Goal: Find specific page/section: Find specific page/section

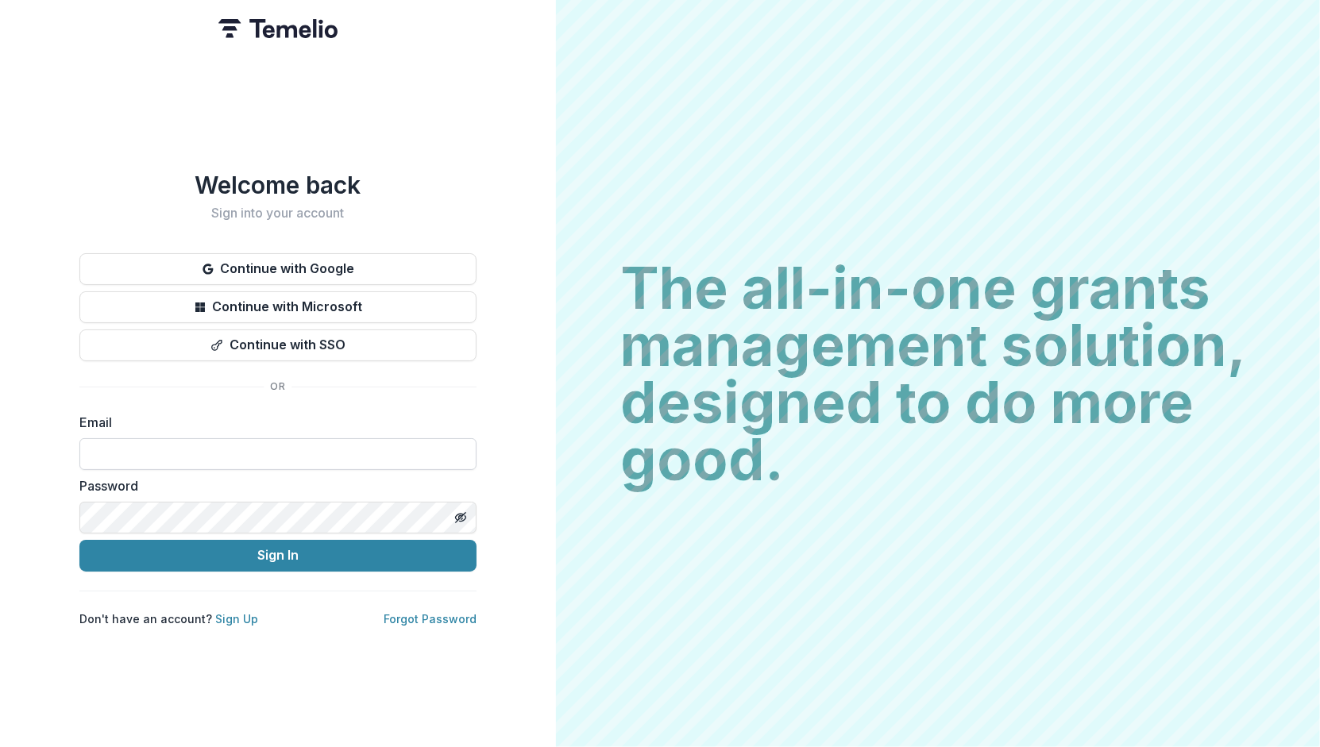
click at [166, 443] on input at bounding box center [277, 454] width 397 height 32
type input "**********"
click at [270, 557] on button "Sign In" at bounding box center [277, 556] width 397 height 32
click at [304, 546] on button "Sign In" at bounding box center [277, 556] width 397 height 32
click at [464, 512] on icon "Toggle password visibility" at bounding box center [460, 517] width 13 height 13
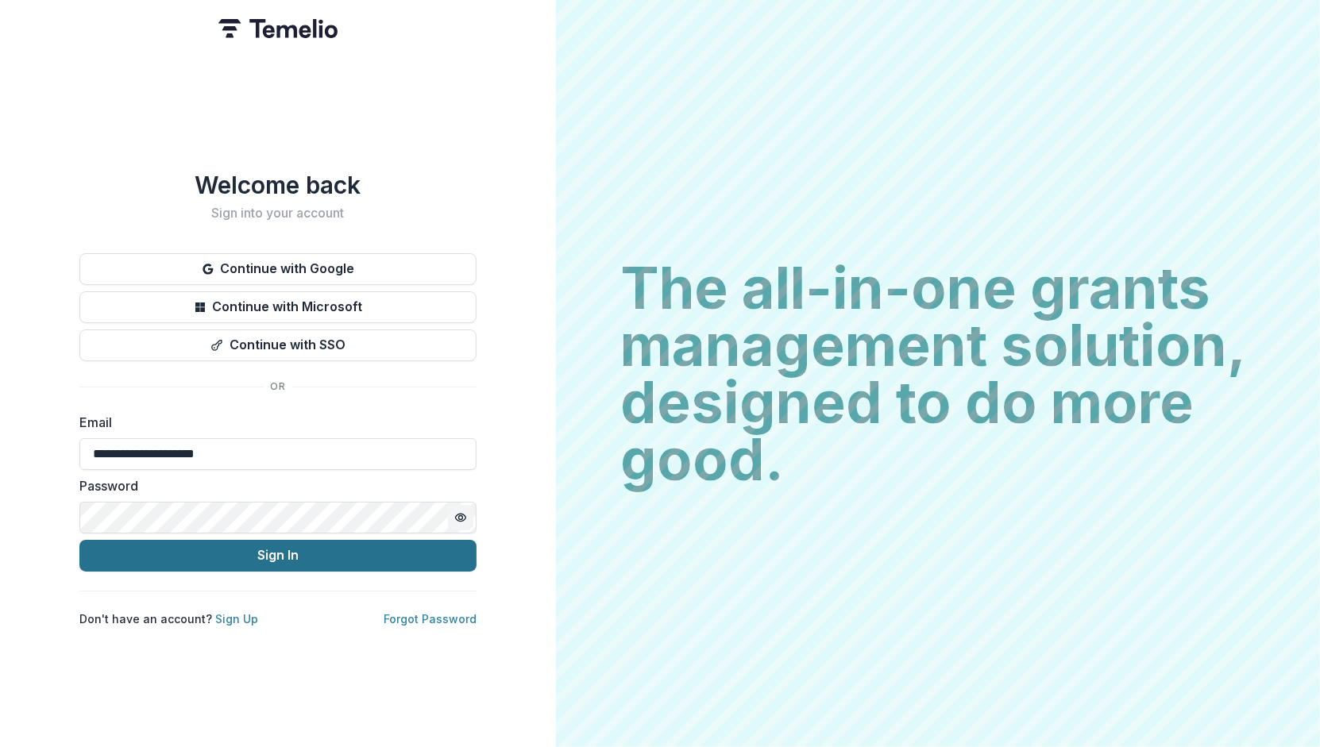
click at [315, 548] on button "Sign In" at bounding box center [277, 556] width 397 height 32
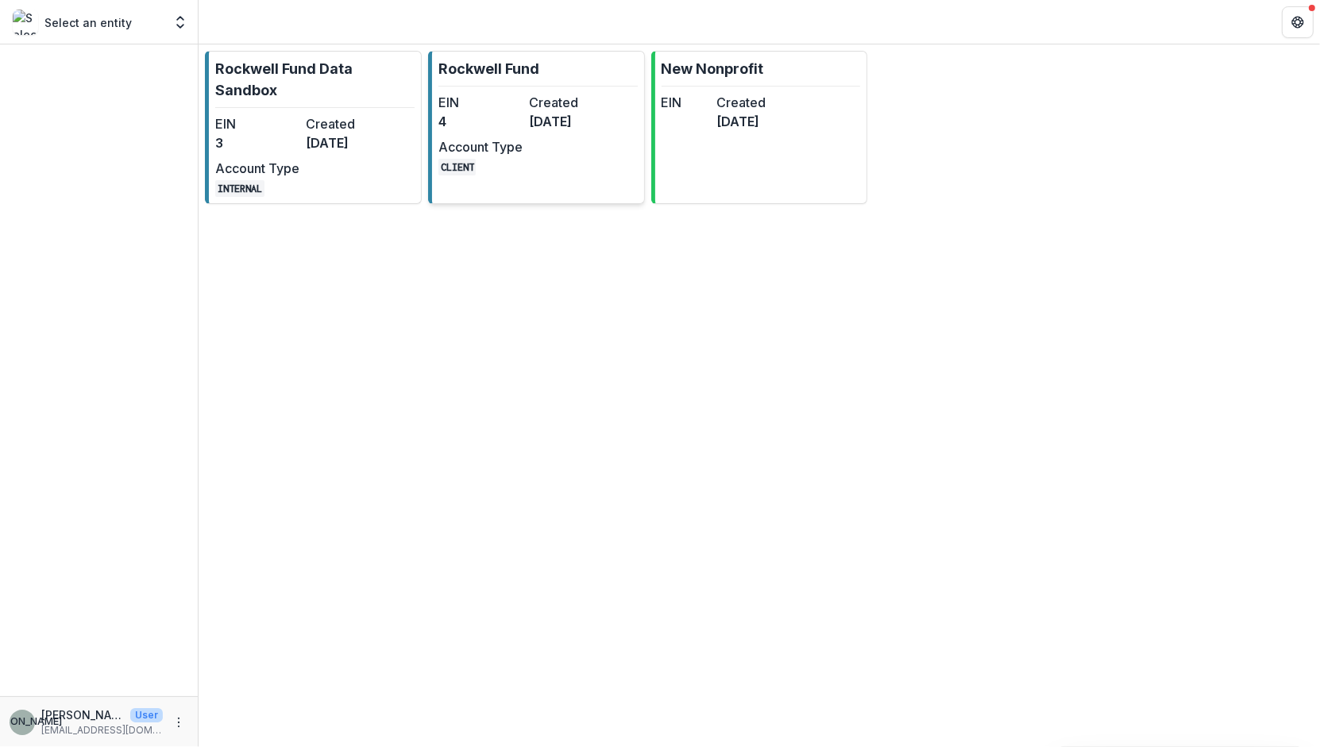
click at [507, 110] on dt "EIN" at bounding box center [480, 102] width 84 height 19
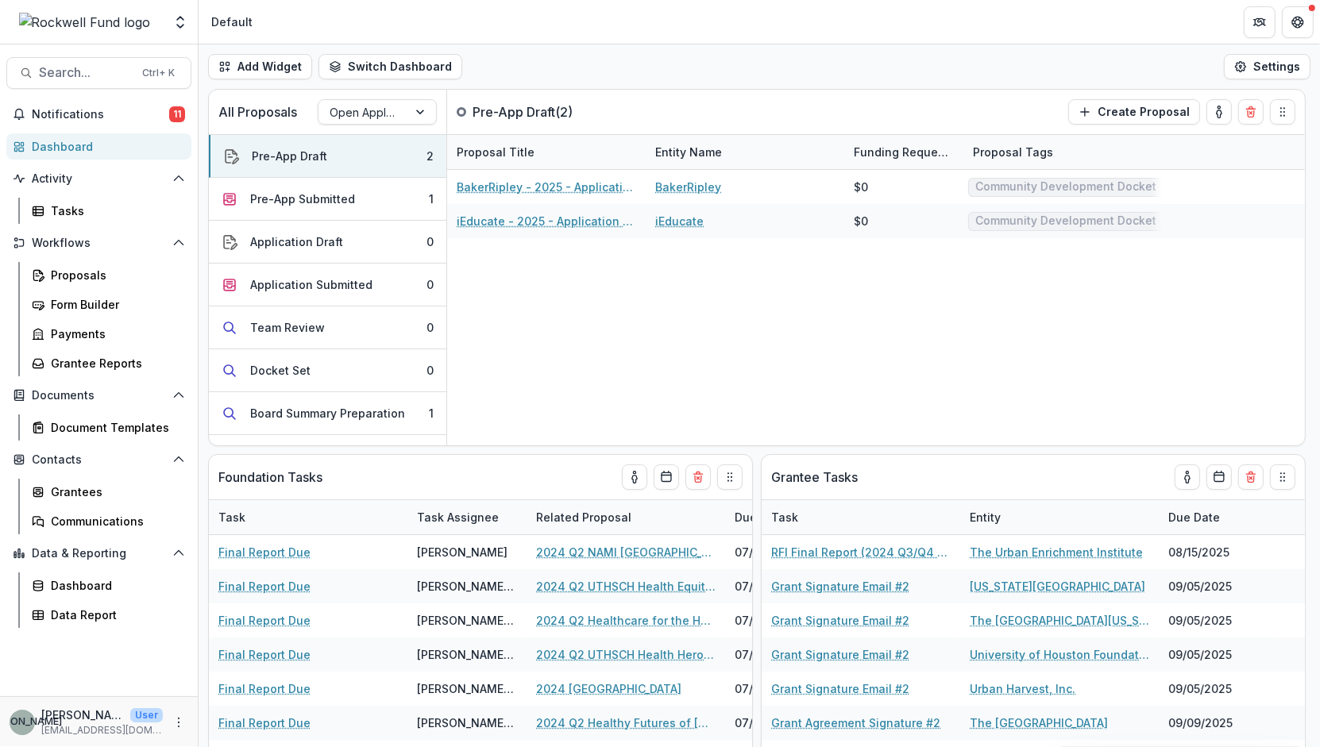
click at [507, 110] on p "Pre-App Draft ( 2 )" at bounding box center [531, 111] width 119 height 19
click at [345, 195] on div "Pre-App Submitted" at bounding box center [302, 199] width 105 height 17
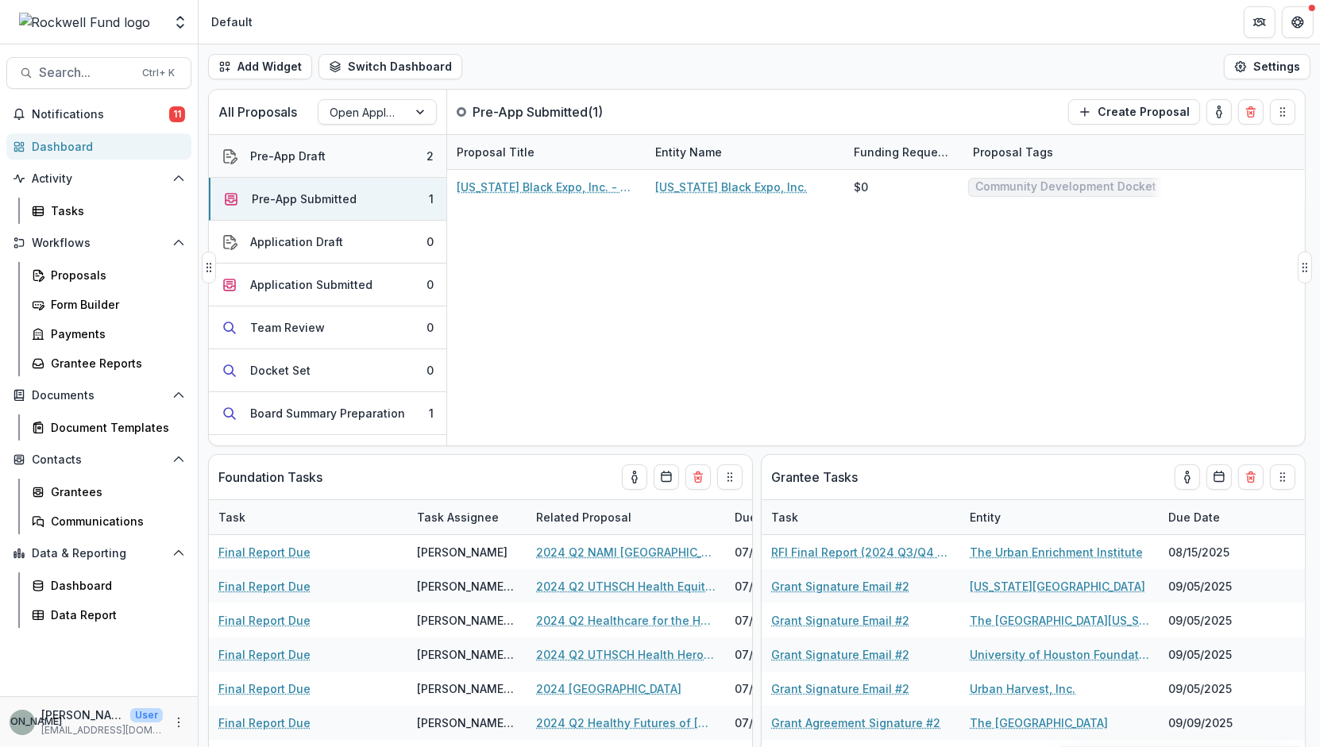
click at [336, 151] on button "Pre-App Draft 2" at bounding box center [327, 156] width 237 height 43
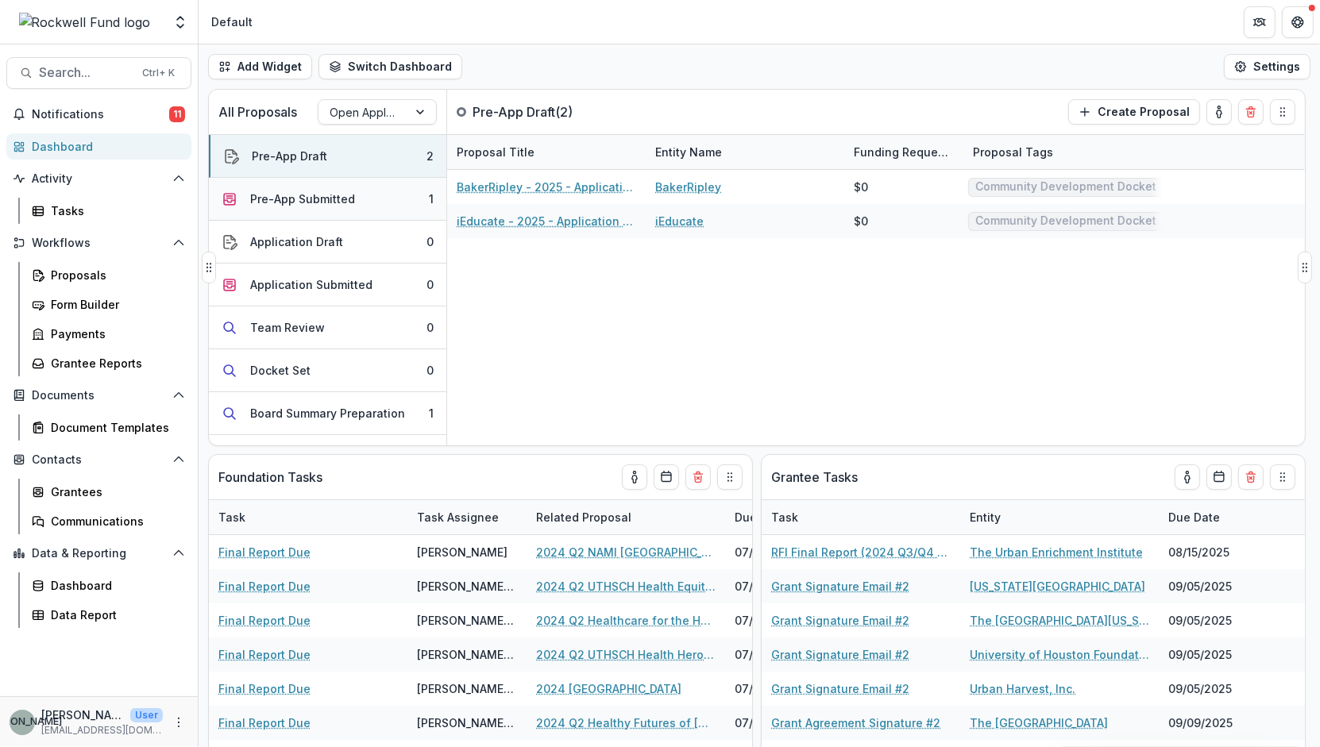
click at [335, 197] on div "Pre-App Submitted" at bounding box center [302, 199] width 105 height 17
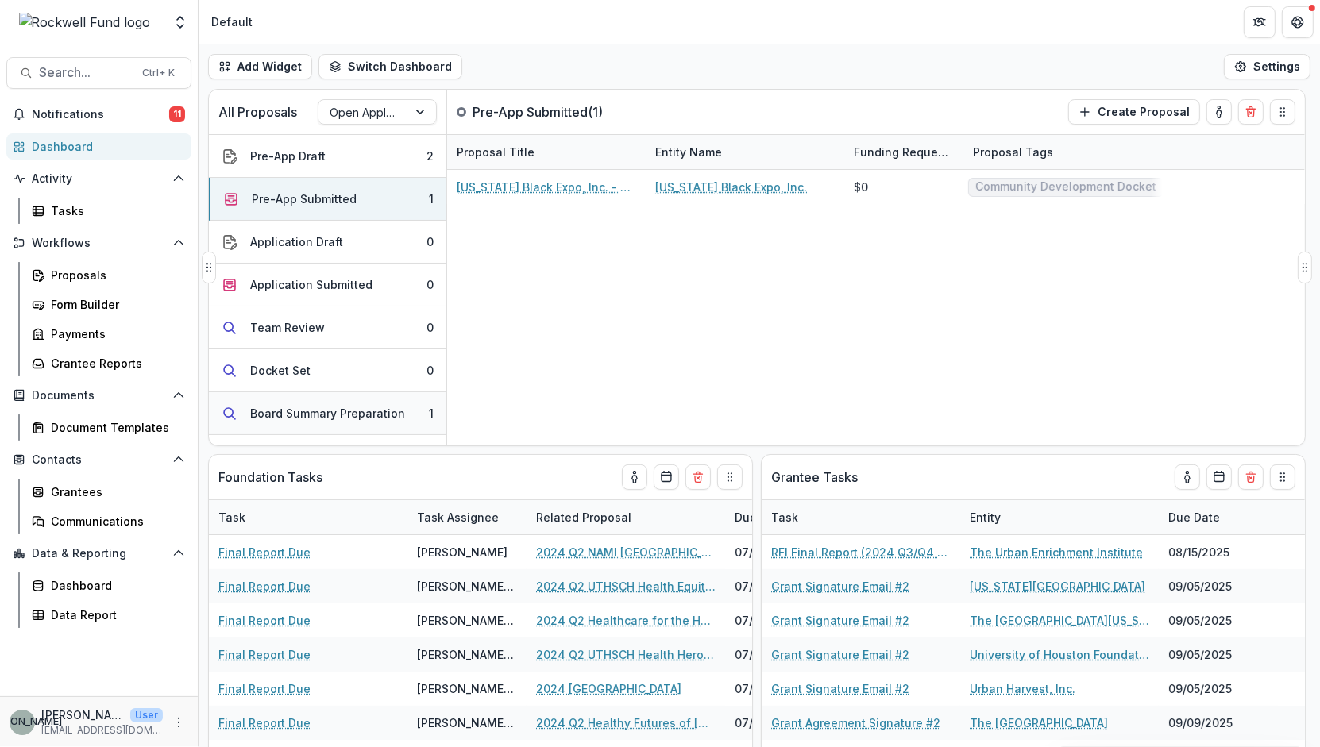
click at [333, 405] on div "Board Summary Preparation" at bounding box center [327, 413] width 155 height 17
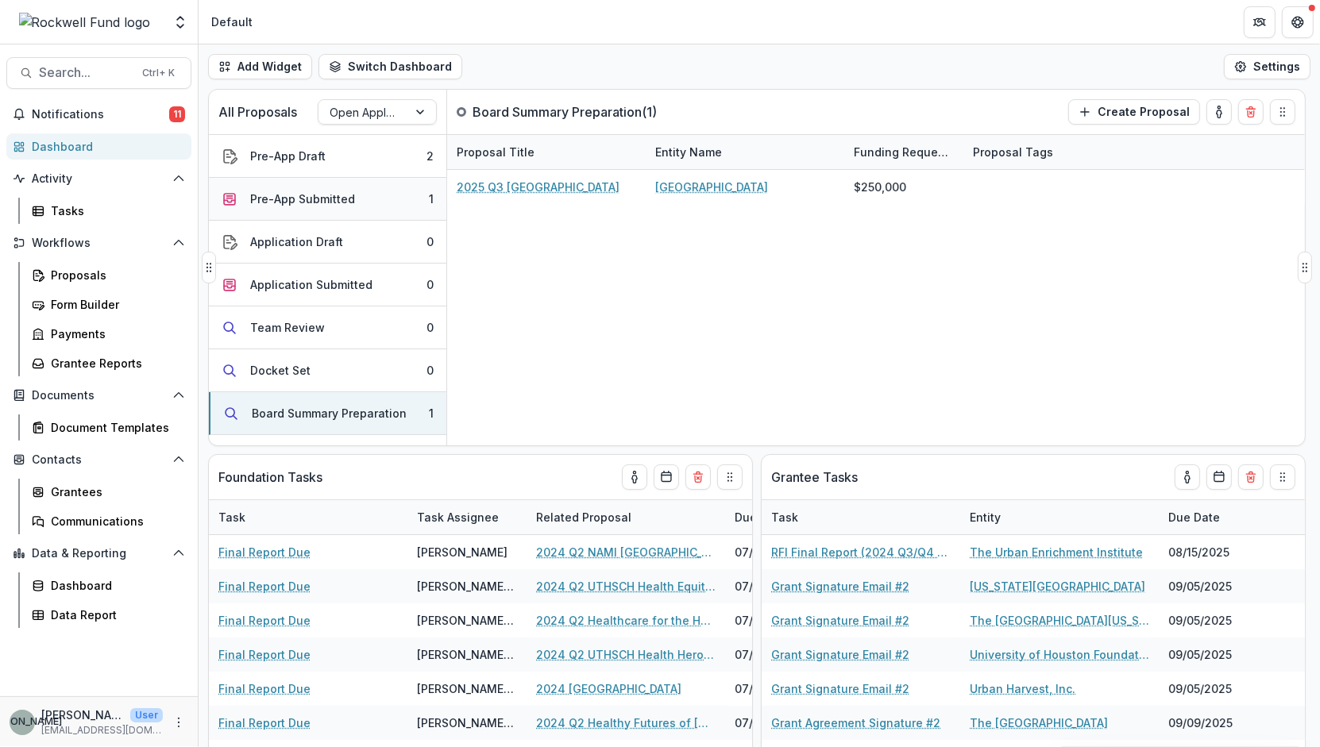
click at [351, 201] on div "Pre-App Submitted" at bounding box center [302, 199] width 105 height 17
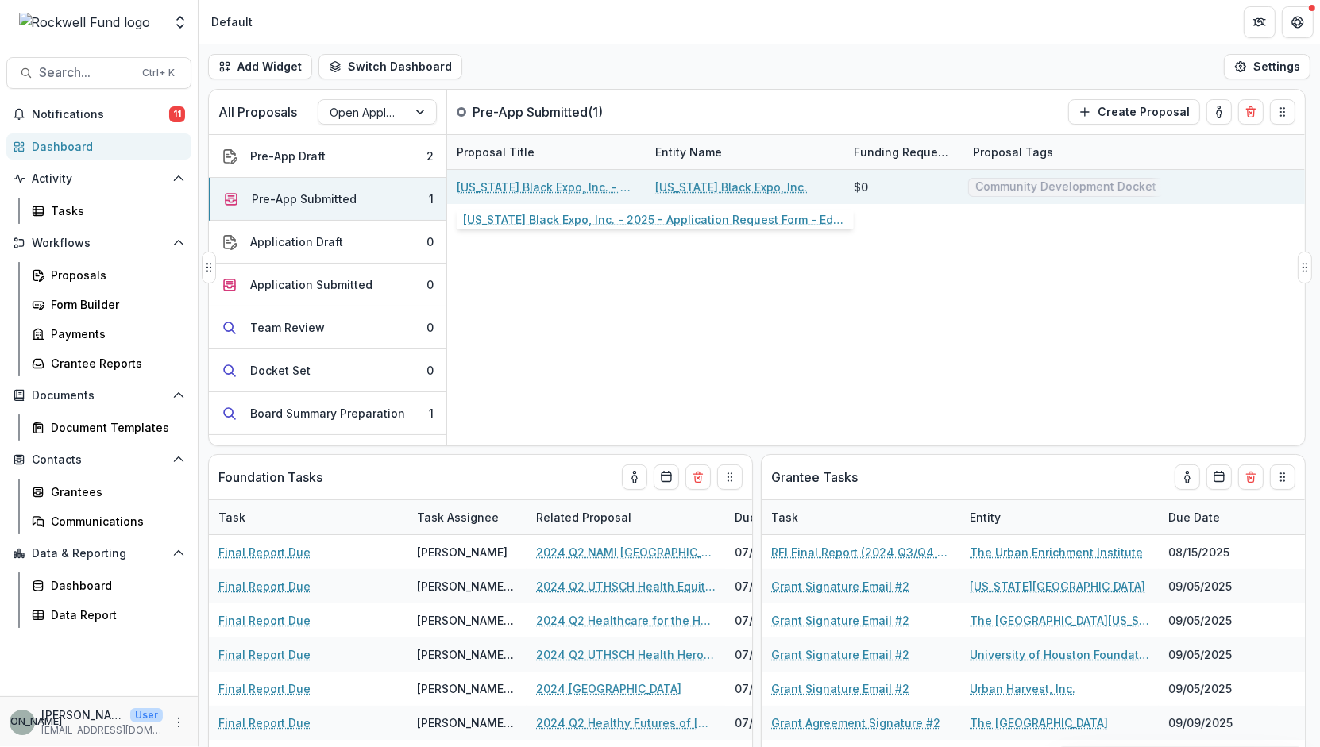
click at [580, 180] on link "[US_STATE] Black Expo, Inc. - 2025 - Application Request Form - Education" at bounding box center [546, 187] width 179 height 17
